Goal: Browse casually

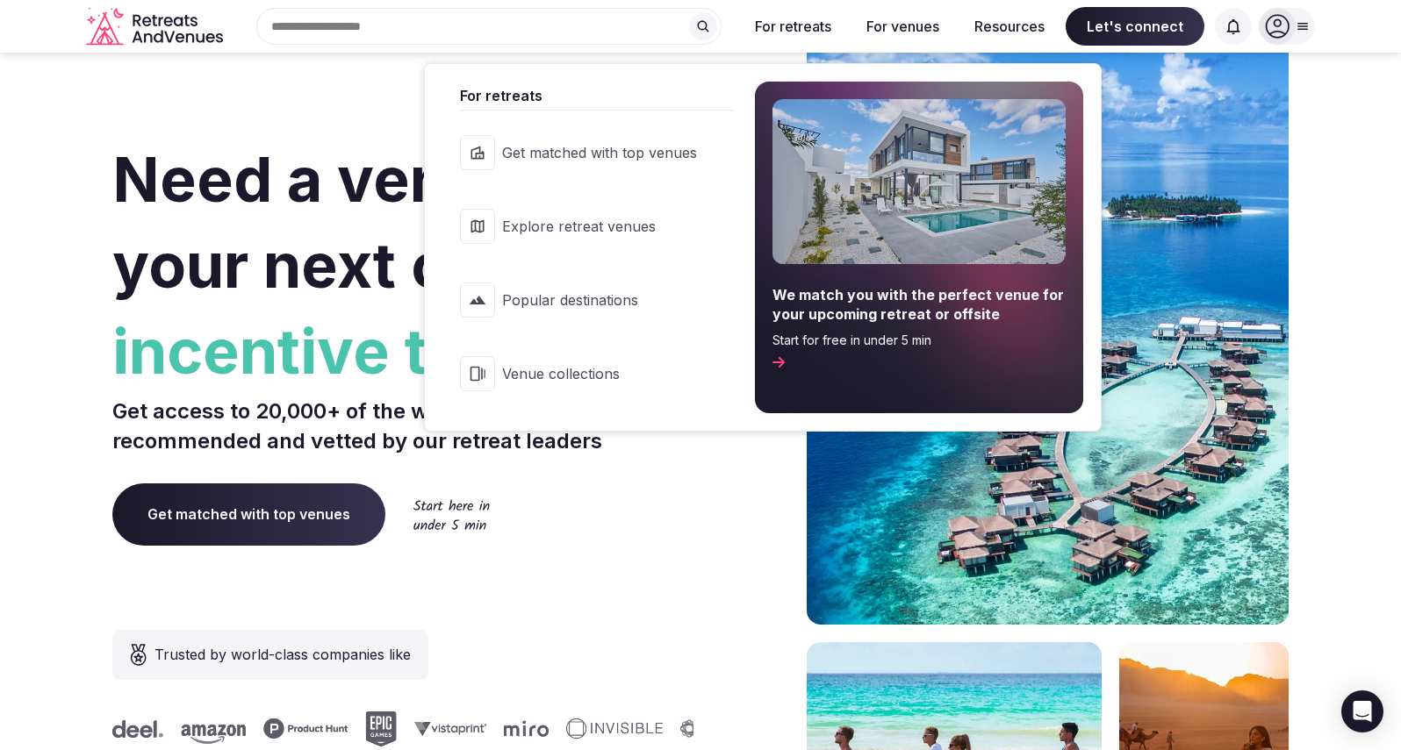
click at [789, 33] on button "For retreats" at bounding box center [793, 26] width 104 height 39
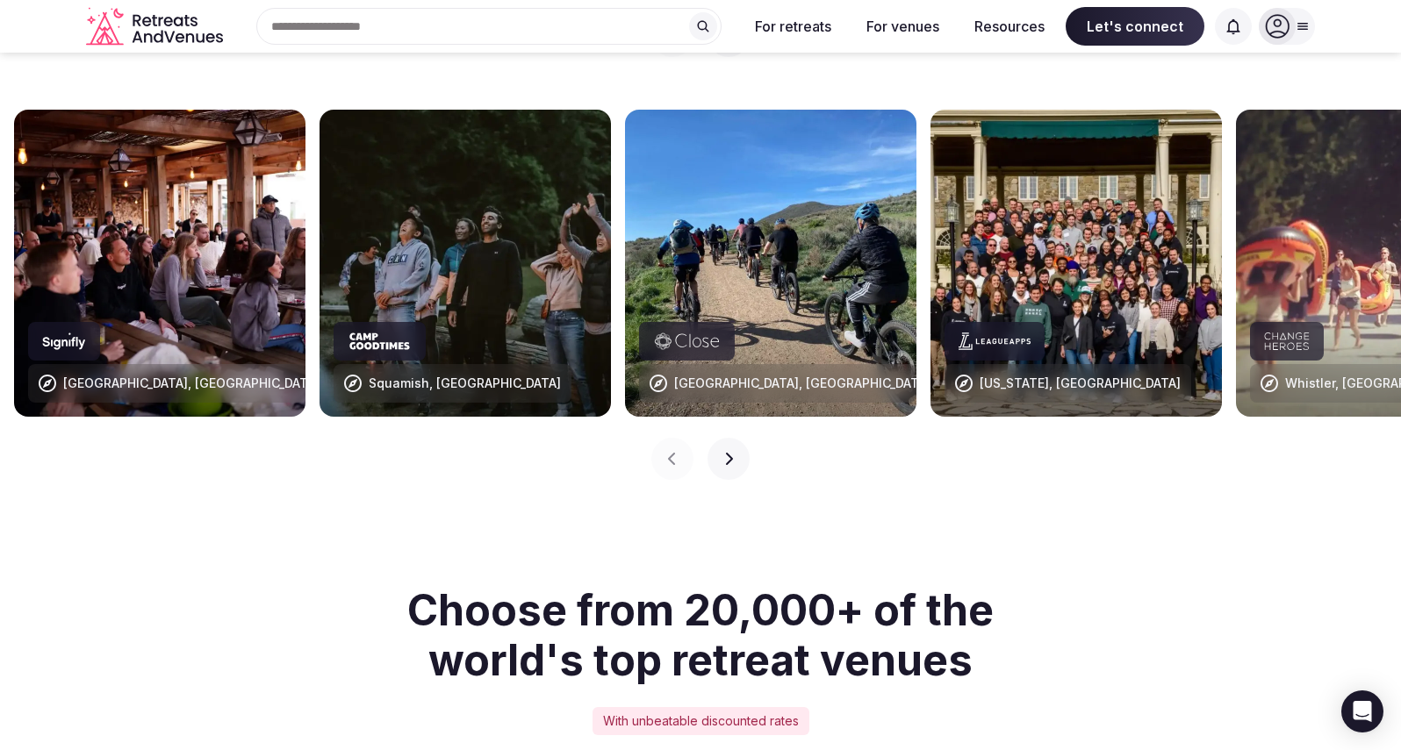
scroll to position [1710, 0]
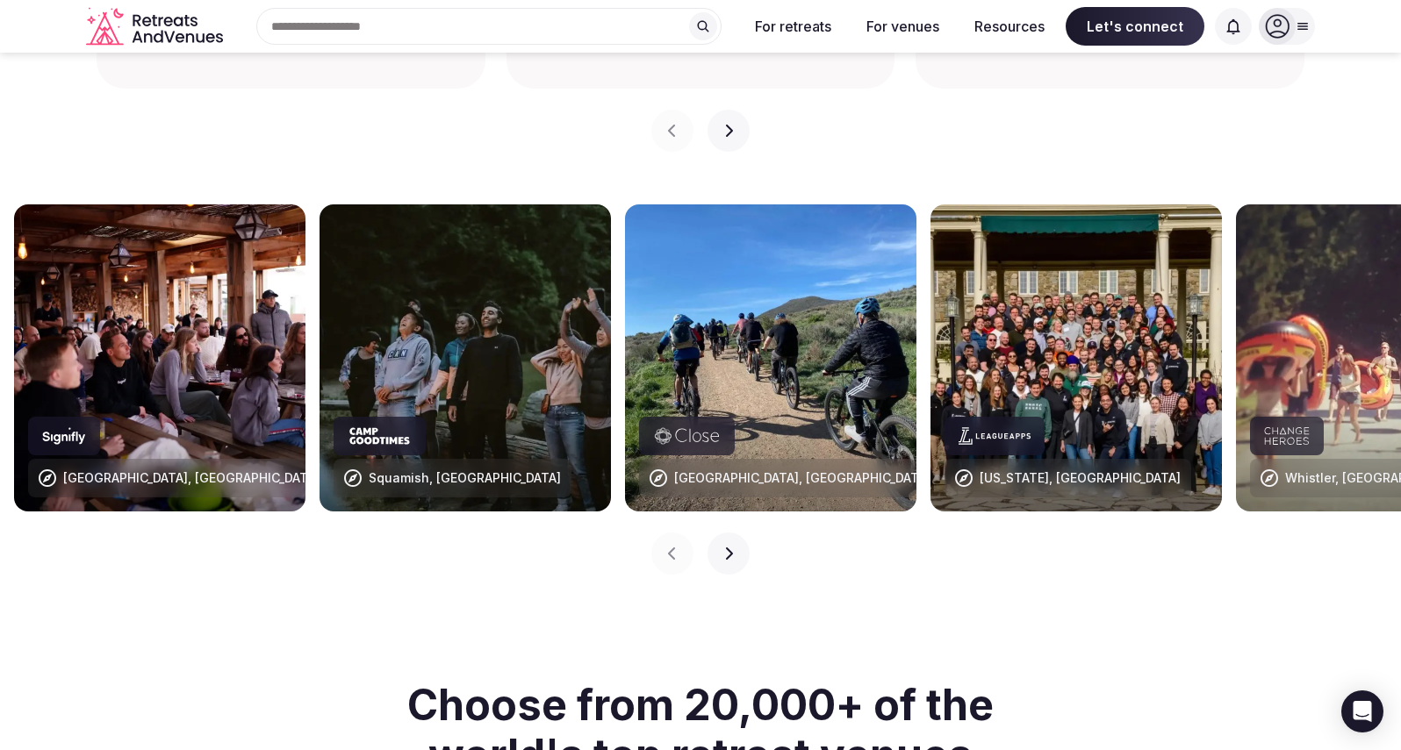
click at [730, 547] on icon "button" at bounding box center [728, 554] width 14 height 14
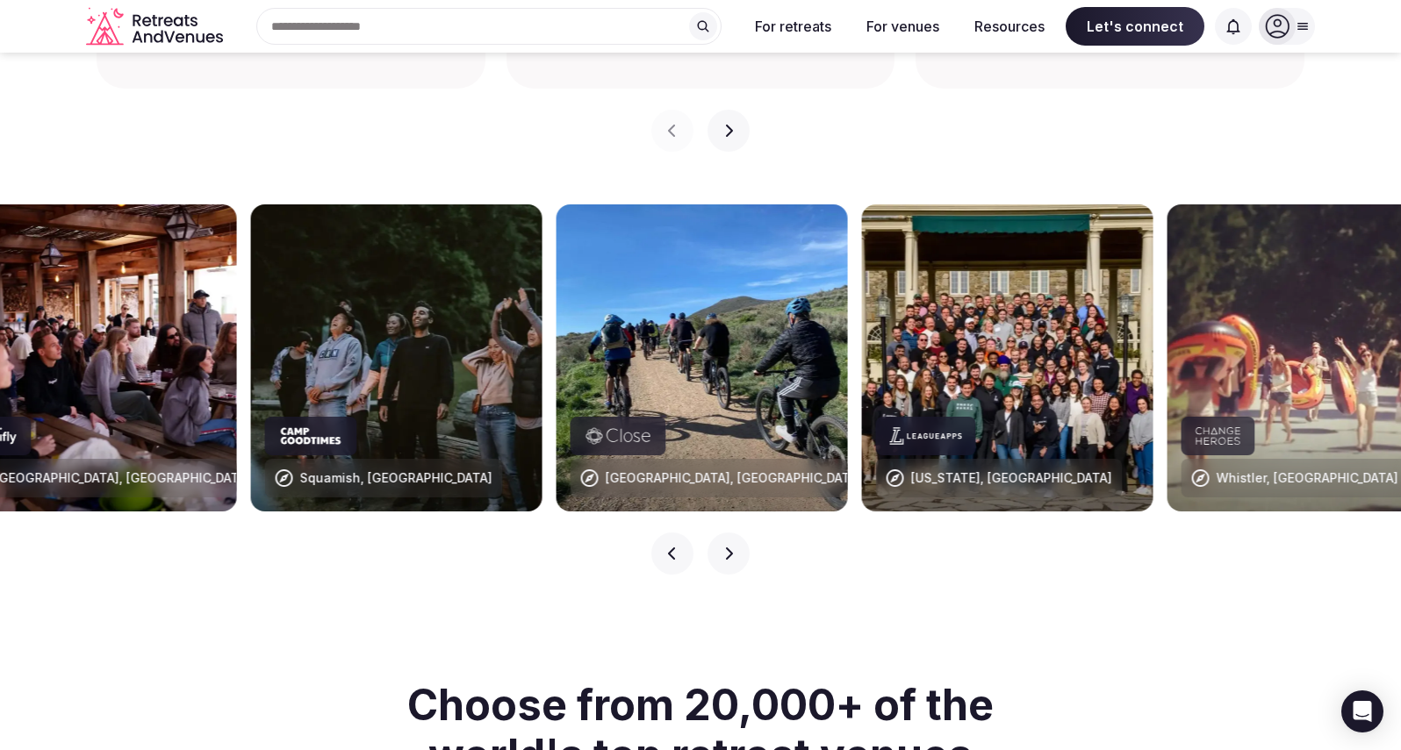
click at [730, 547] on icon "button" at bounding box center [728, 554] width 14 height 14
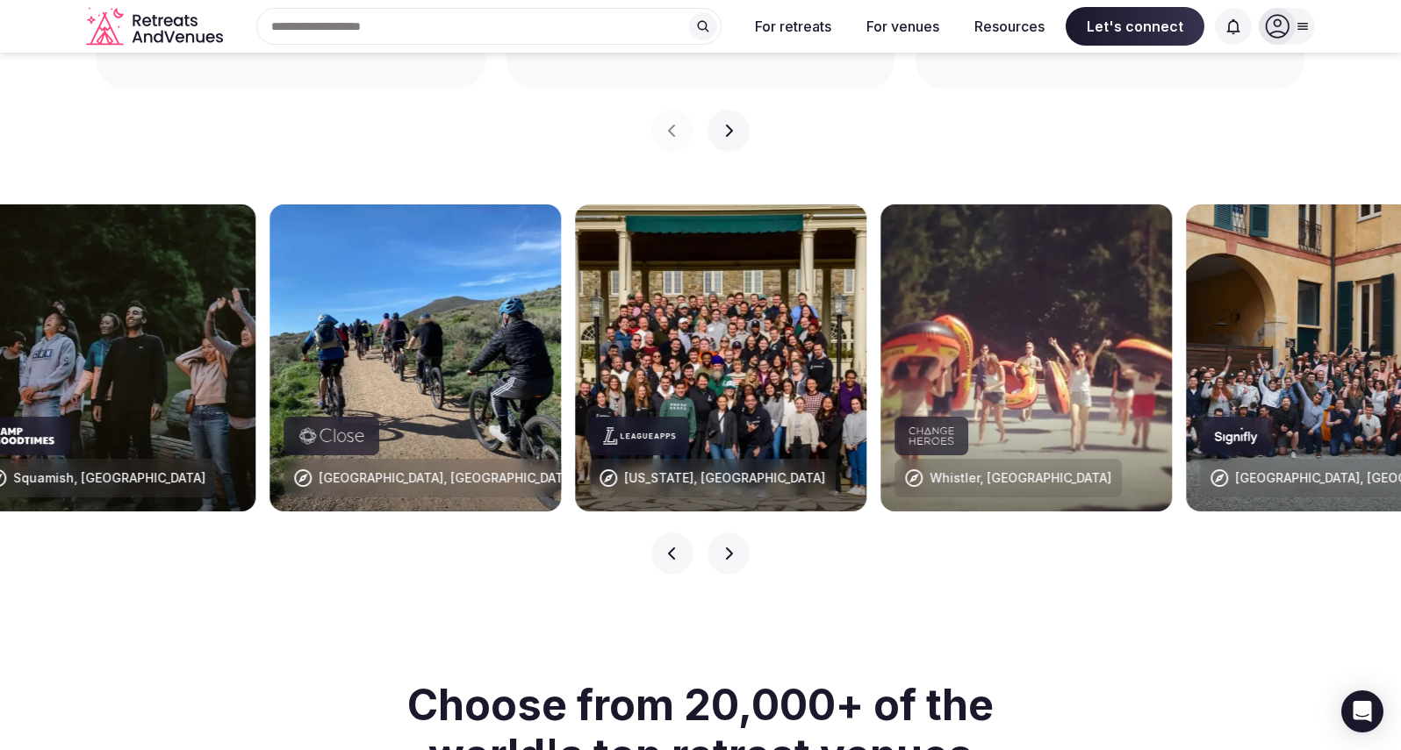
click at [730, 547] on icon "button" at bounding box center [728, 554] width 14 height 14
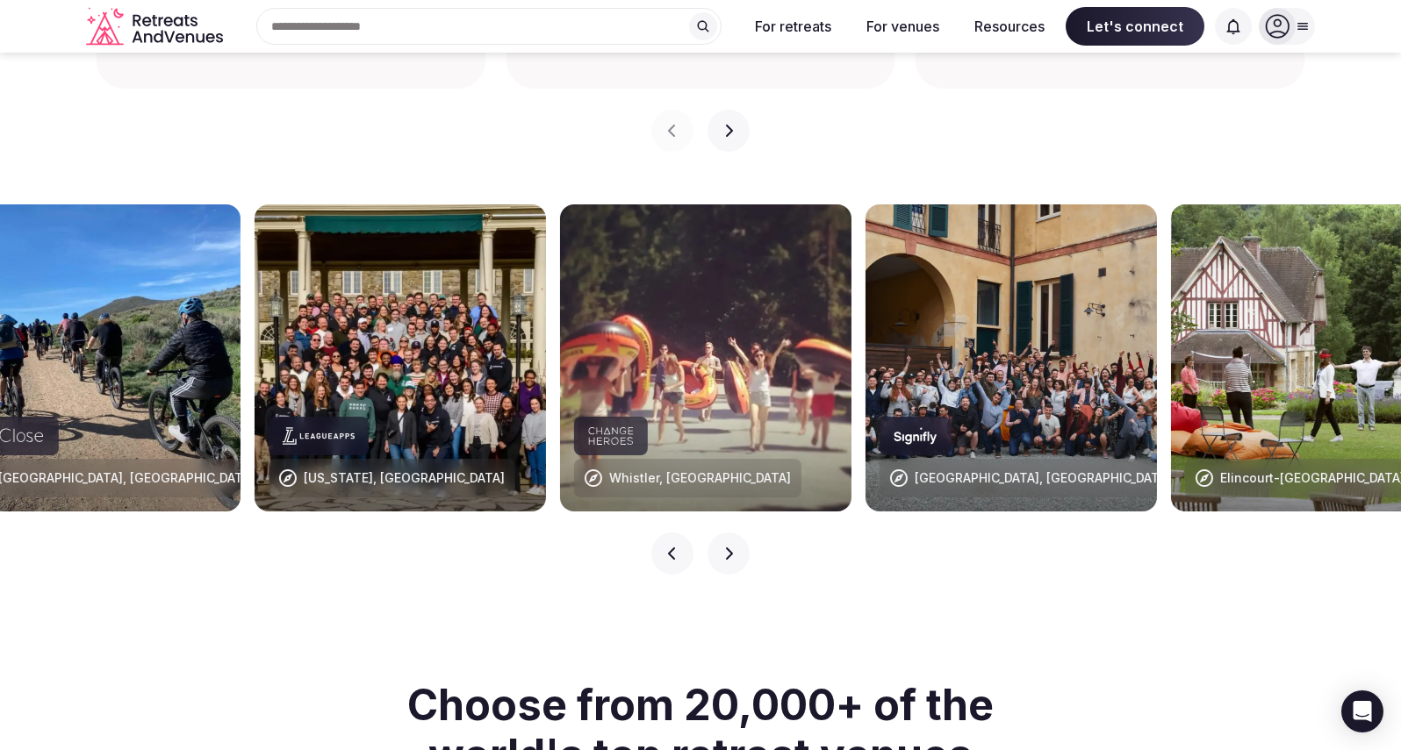
click at [730, 547] on icon "button" at bounding box center [728, 554] width 14 height 14
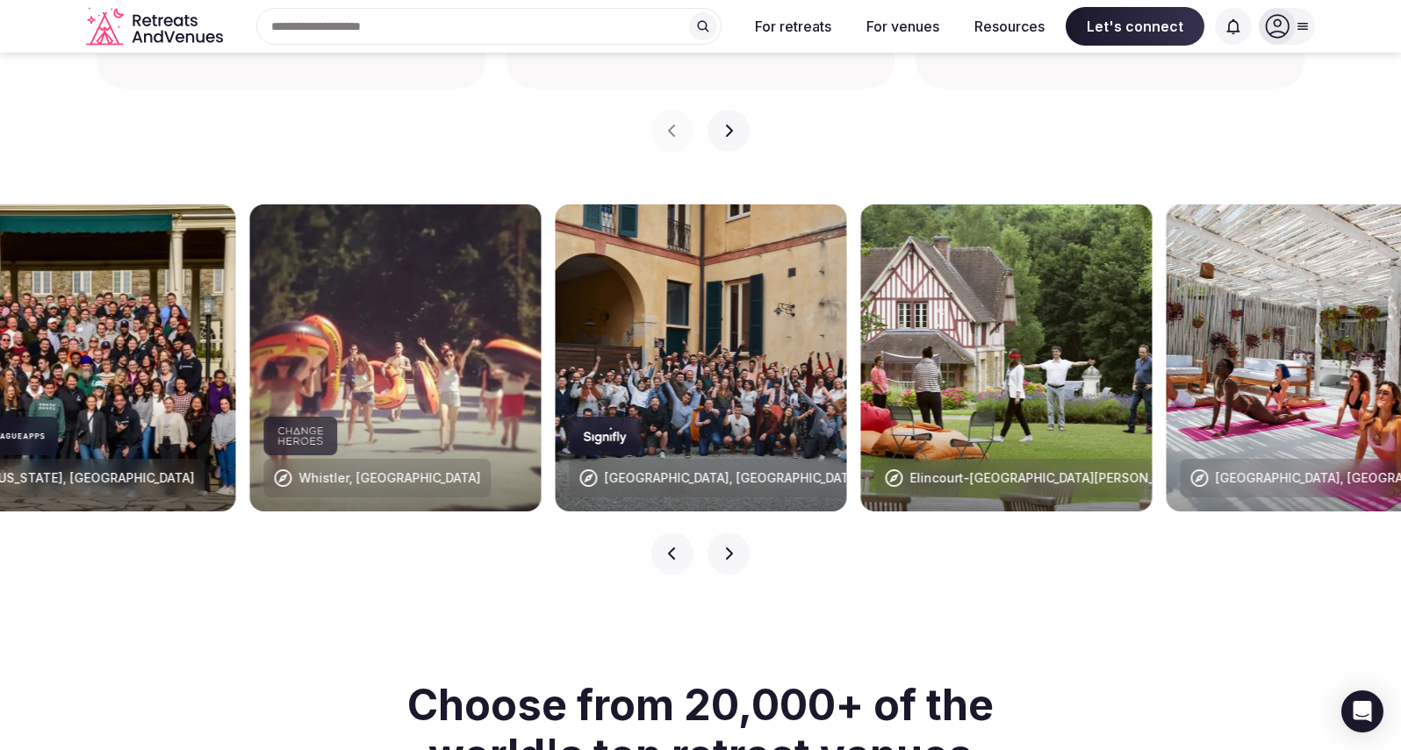
click at [730, 547] on icon "button" at bounding box center [728, 554] width 14 height 14
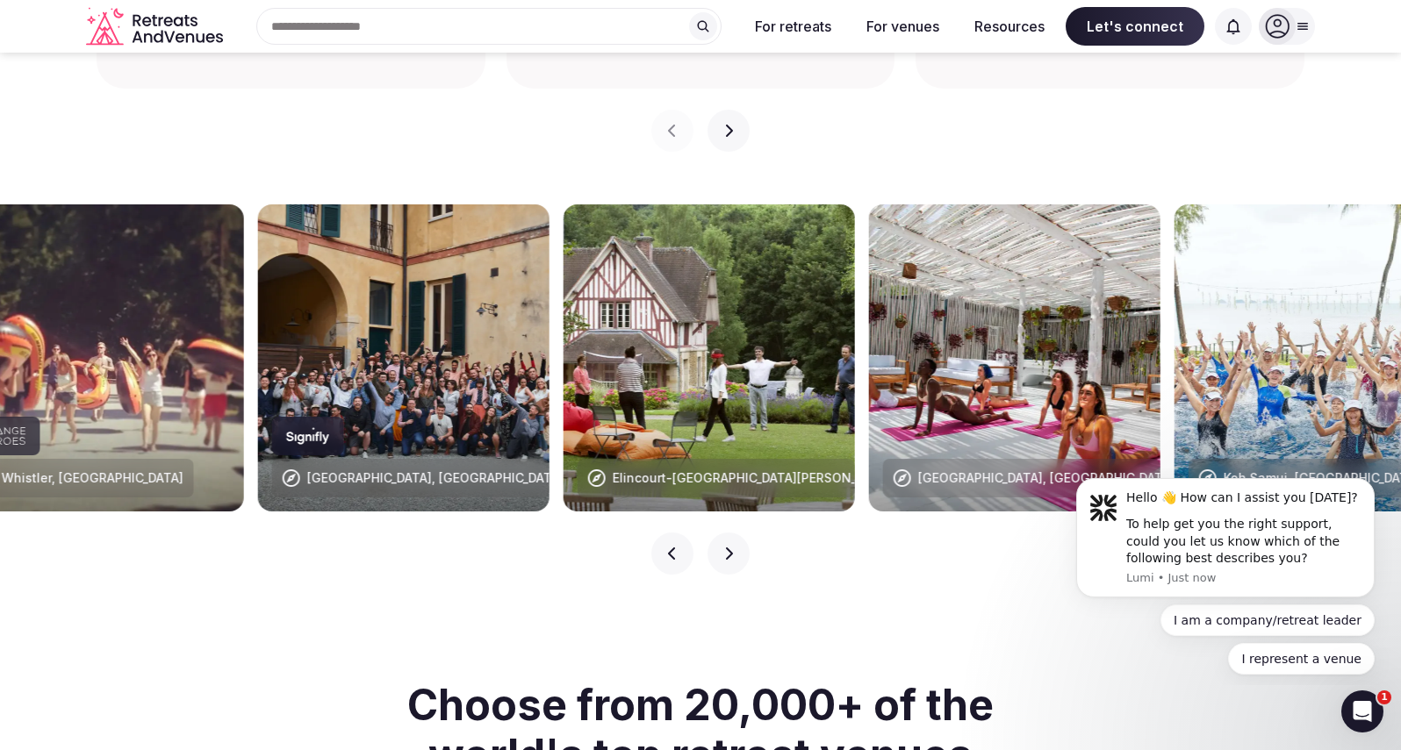
scroll to position [0, 0]
click at [730, 547] on icon "button" at bounding box center [728, 554] width 14 height 14
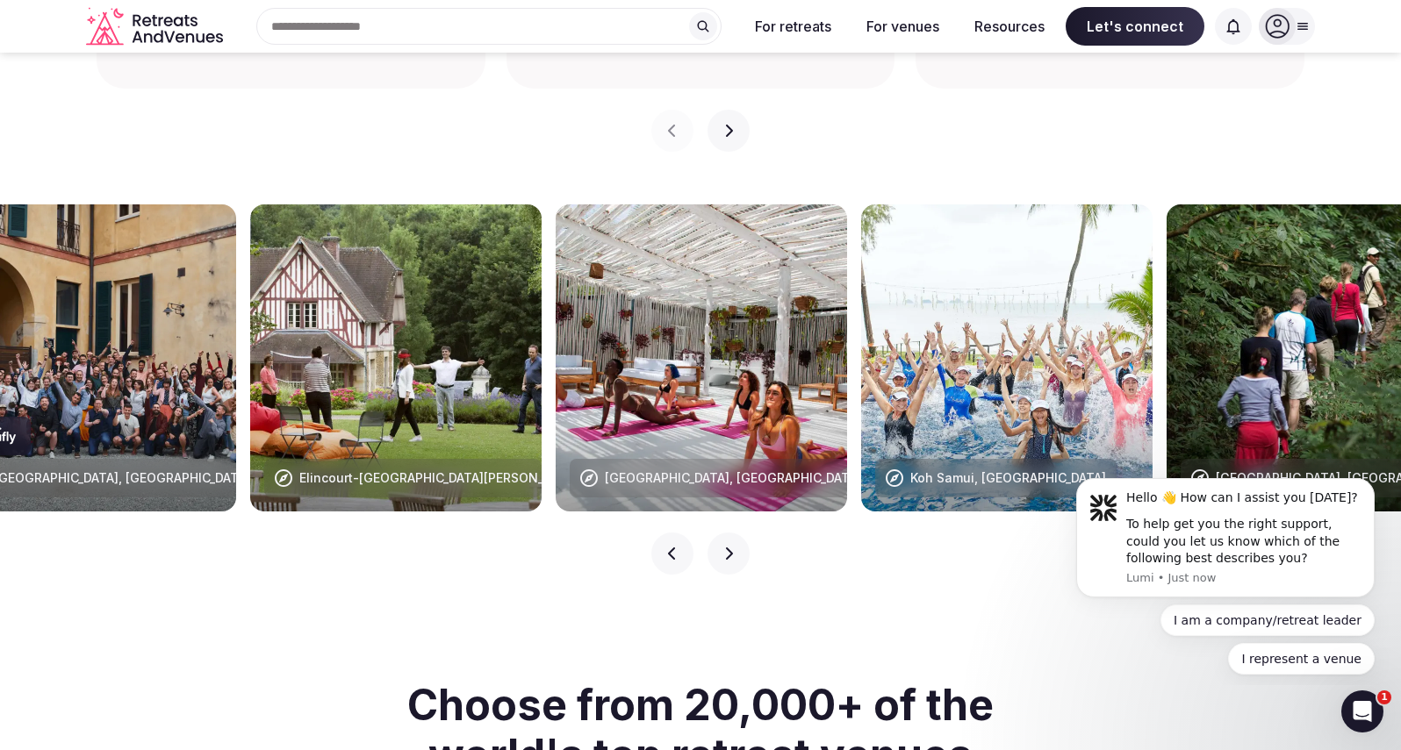
click at [730, 547] on icon "button" at bounding box center [728, 554] width 14 height 14
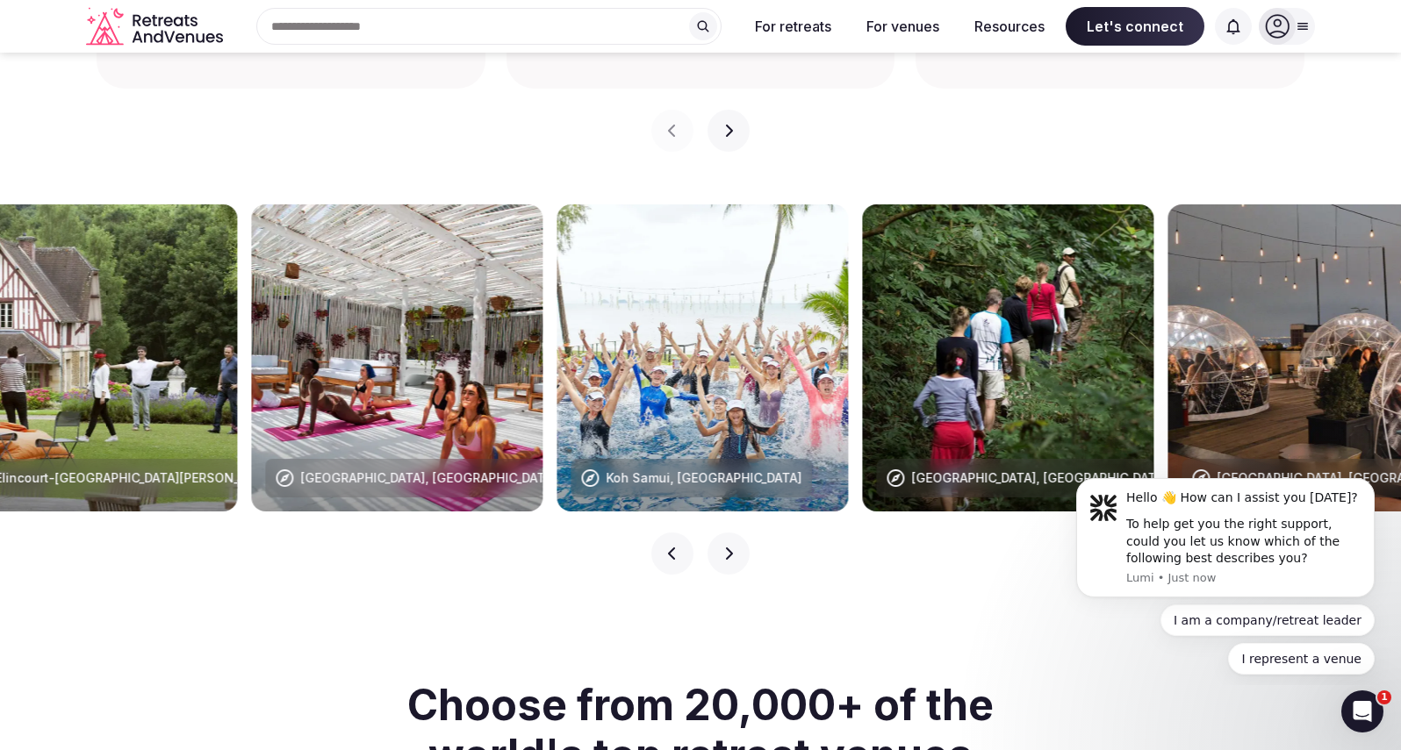
click at [730, 547] on icon "button" at bounding box center [728, 554] width 14 height 14
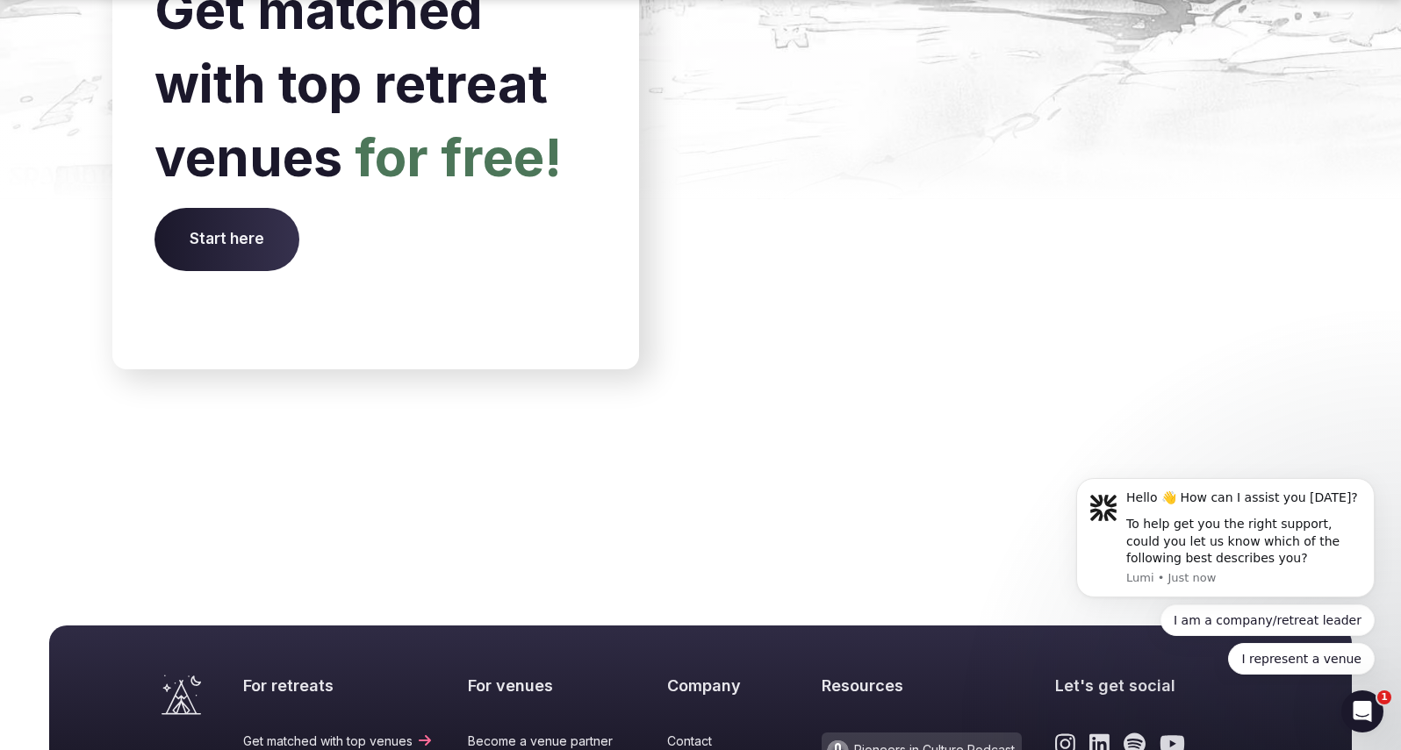
scroll to position [7293, 0]
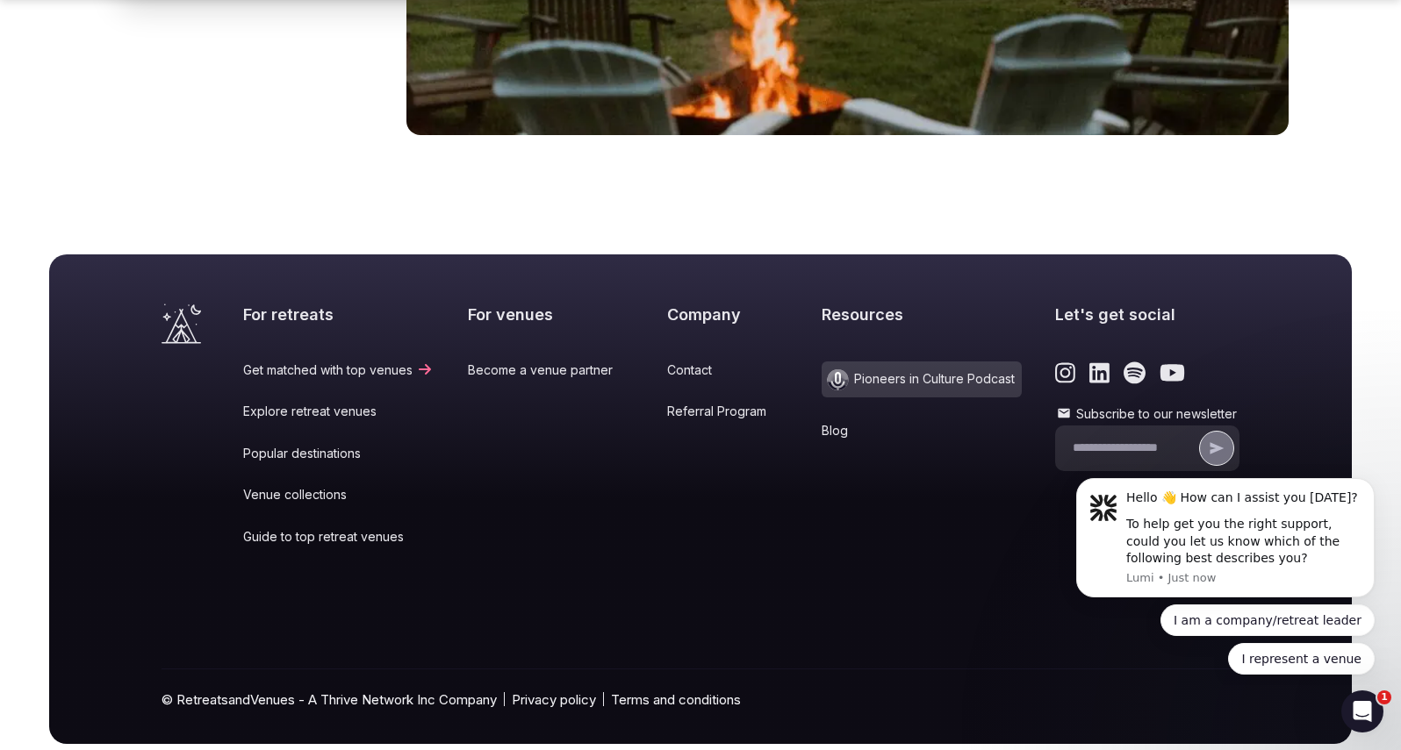
click at [1055, 362] on icon "Link to the retreats and venues Instagram page" at bounding box center [1065, 373] width 20 height 23
